Goal: Information Seeking & Learning: Learn about a topic

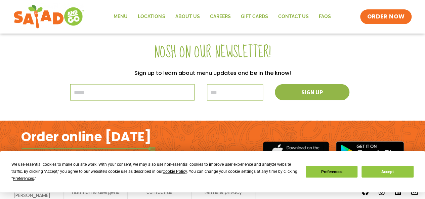
scroll to position [827, 0]
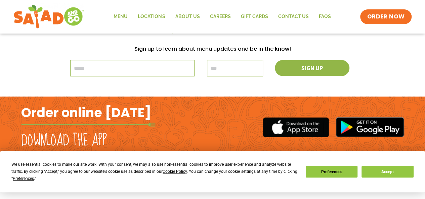
drag, startPoint x: 429, startPoint y: 36, endPoint x: 430, endPoint y: 187, distance: 151.1
click at [180, 16] on link "About Us" at bounding box center [187, 16] width 35 height 15
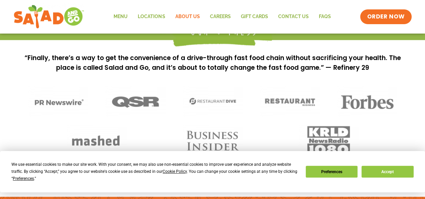
scroll to position [487, 0]
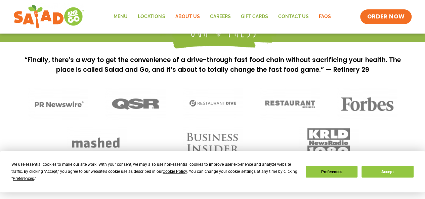
click at [318, 18] on link "FAQs" at bounding box center [324, 16] width 22 height 15
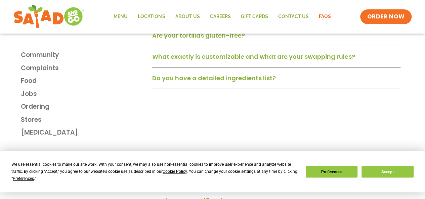
scroll to position [600, 0]
click at [363, 84] on div "Do you have a detailed ingredients list?" at bounding box center [276, 80] width 249 height 17
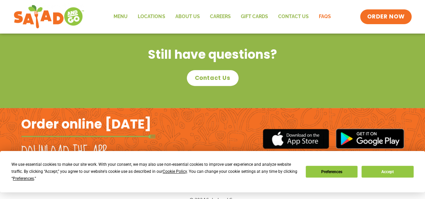
scroll to position [1372, 0]
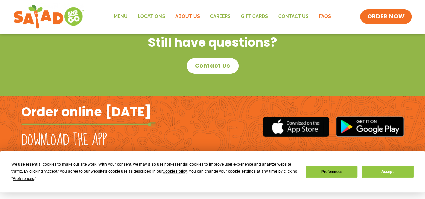
click at [190, 15] on link "About Us" at bounding box center [187, 16] width 35 height 15
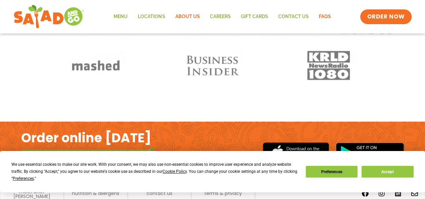
scroll to position [589, 0]
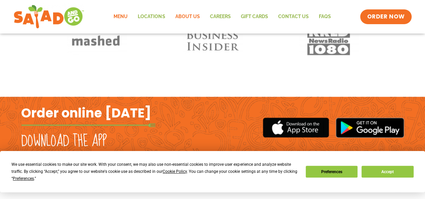
click at [122, 18] on link "Menu" at bounding box center [120, 16] width 24 height 15
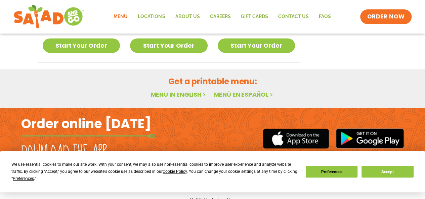
scroll to position [466, 0]
